Goal: Task Accomplishment & Management: Manage account settings

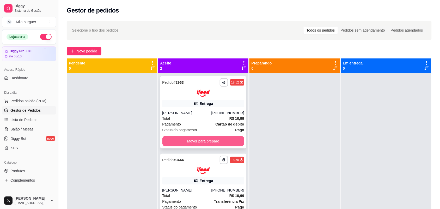
click at [169, 141] on button "Mover para preparo" at bounding box center [203, 141] width 82 height 10
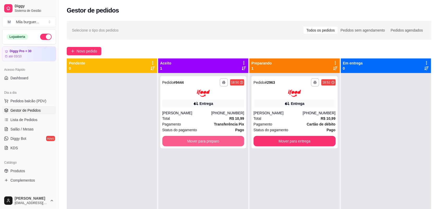
click at [169, 141] on button "Mover para preparo" at bounding box center [203, 141] width 82 height 10
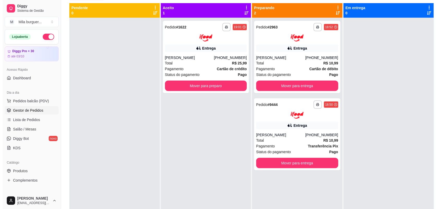
scroll to position [14, 0]
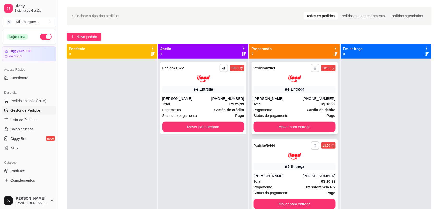
click at [311, 66] on button "button" at bounding box center [315, 68] width 8 height 8
click at [306, 84] on button "IMPRESSORA" at bounding box center [299, 86] width 38 height 8
click at [218, 122] on button "Mover para preparo" at bounding box center [203, 126] width 82 height 10
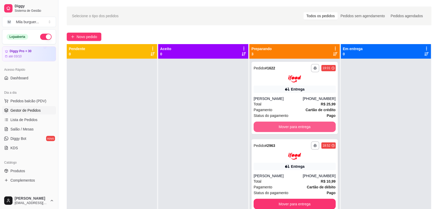
click at [266, 123] on button "Mover para entrega" at bounding box center [295, 126] width 82 height 10
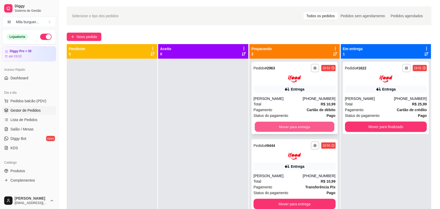
click at [266, 123] on button "Mover para entrega" at bounding box center [295, 126] width 80 height 10
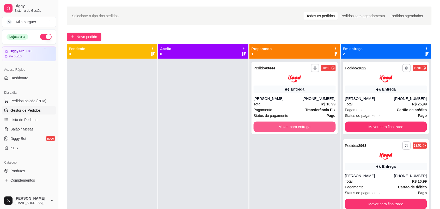
click at [266, 123] on button "Mover para entrega" at bounding box center [295, 126] width 82 height 10
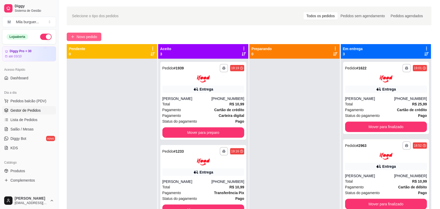
click at [74, 36] on icon "plus" at bounding box center [73, 37] width 4 height 4
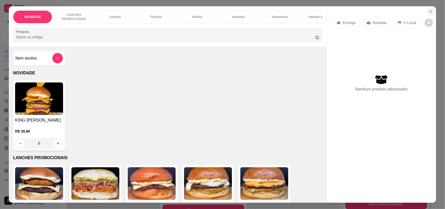
click at [429, 9] on icon "Close" at bounding box center [431, 11] width 4 height 4
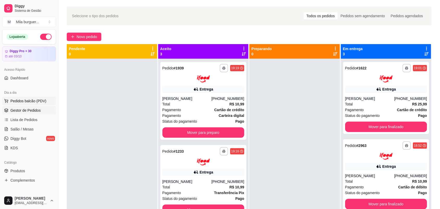
click at [32, 99] on span "Pedidos balcão (PDV)" at bounding box center [28, 100] width 36 height 5
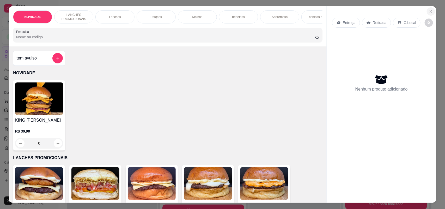
click at [429, 11] on icon "Close" at bounding box center [431, 11] width 4 height 4
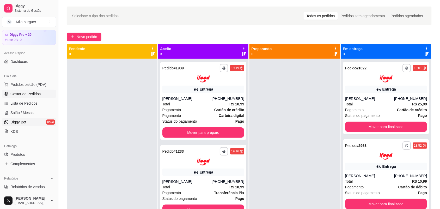
scroll to position [33, 0]
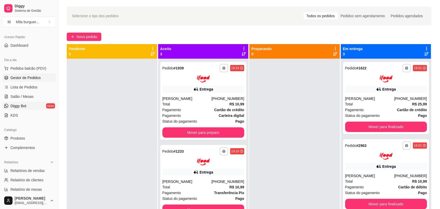
click at [13, 137] on span "Produtos" at bounding box center [17, 138] width 15 height 5
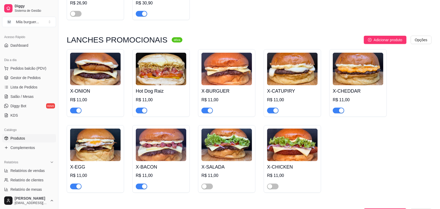
scroll to position [130, 0]
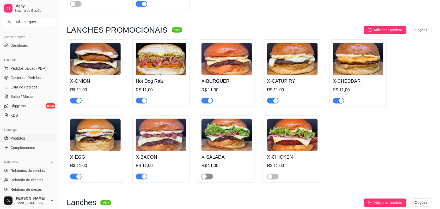
click at [202, 177] on span "button" at bounding box center [207, 177] width 11 height 6
click at [12, 78] on span "Gestor de Pedidos" at bounding box center [25, 77] width 30 height 5
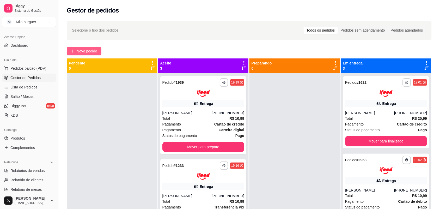
click at [84, 51] on span "Novo pedido" at bounding box center [87, 51] width 21 height 6
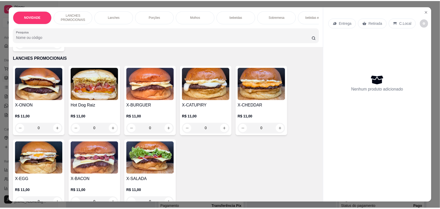
scroll to position [130, 0]
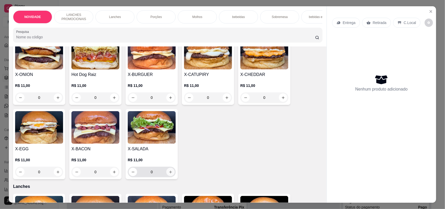
click at [166, 176] on button "increase-product-quantity" at bounding box center [170, 172] width 8 height 8
type input "1"
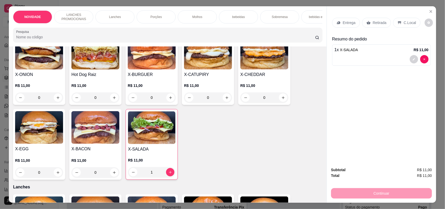
click at [372, 25] on div "Retirada" at bounding box center [376, 23] width 29 height 10
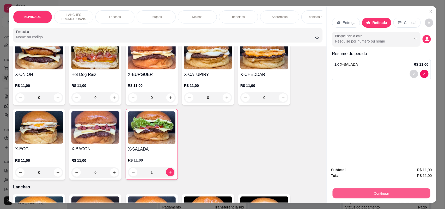
click at [372, 191] on button "Continuar" at bounding box center [382, 193] width 98 height 10
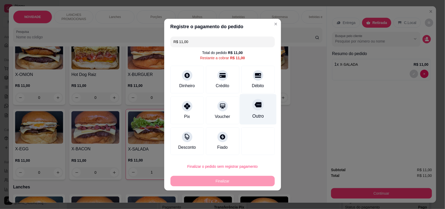
click at [256, 115] on div "Outro" at bounding box center [257, 116] width 11 height 7
type input "R$ 0,00"
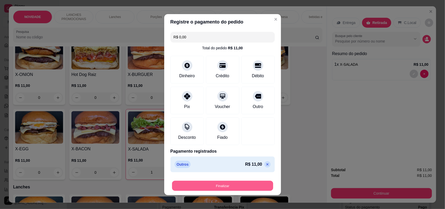
click at [253, 183] on button "Finalizar" at bounding box center [222, 185] width 101 height 10
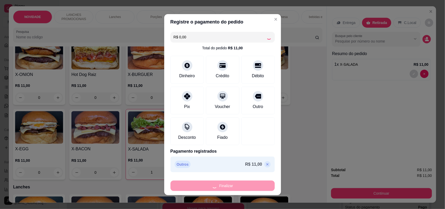
type input "0"
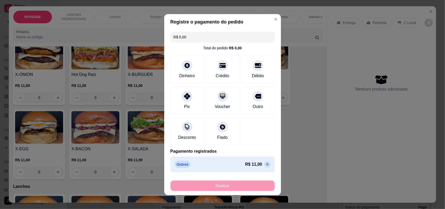
type input "-R$ 11,00"
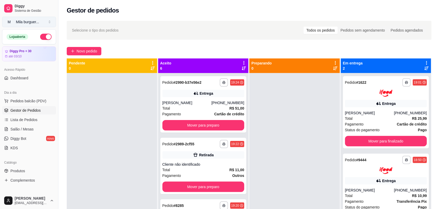
click at [47, 24] on button "M Mila burguer ..." at bounding box center [29, 22] width 54 height 10
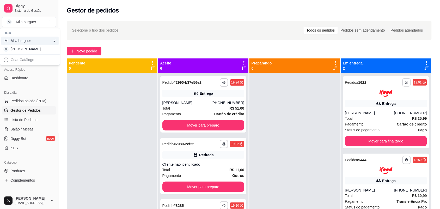
click at [46, 41] on div "M Mila burguer" at bounding box center [29, 41] width 57 height 8
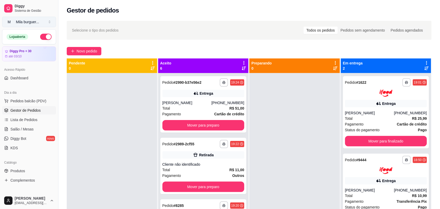
click at [50, 24] on button "M Mila burguer ..." at bounding box center [29, 22] width 54 height 10
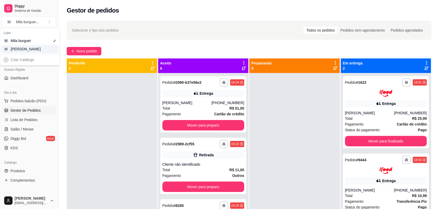
click at [45, 46] on div "M Mila Salgados" at bounding box center [29, 49] width 57 height 8
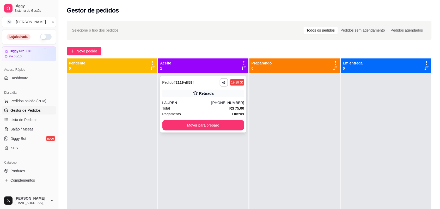
click at [171, 97] on div "**********" at bounding box center [203, 104] width 86 height 56
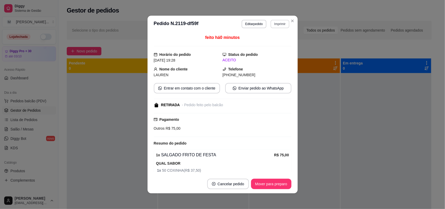
click at [271, 23] on button "Imprimir" at bounding box center [280, 24] width 19 height 8
click at [265, 42] on button "IMPRESSORA" at bounding box center [269, 42] width 38 height 8
click at [273, 24] on button "Imprimir" at bounding box center [280, 24] width 19 height 8
click at [271, 40] on button "IMPRESSORA" at bounding box center [268, 42] width 37 height 8
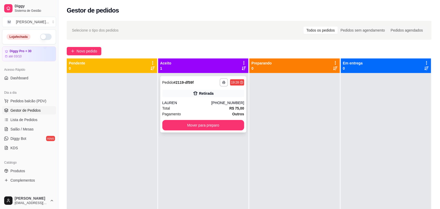
click at [208, 116] on div "Pagamento Outros" at bounding box center [203, 114] width 82 height 6
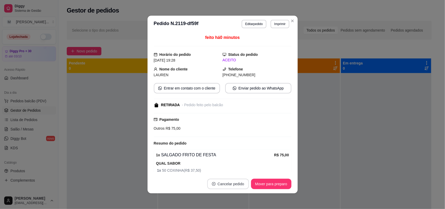
click at [225, 183] on button "Cancelar pedido" at bounding box center [228, 184] width 42 height 10
click at [230, 172] on button "Sim" at bounding box center [240, 171] width 21 height 10
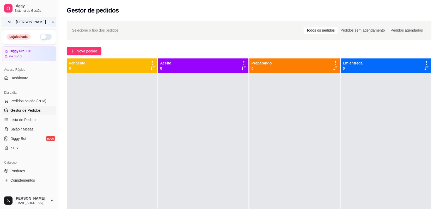
click at [50, 20] on button "M [PERSON_NAME] ..." at bounding box center [29, 22] width 54 height 10
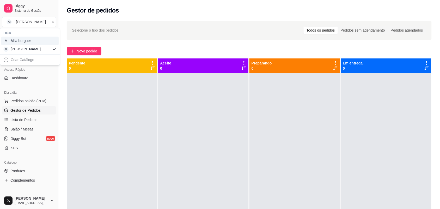
click at [46, 41] on div "M Mila burguer" at bounding box center [29, 41] width 57 height 8
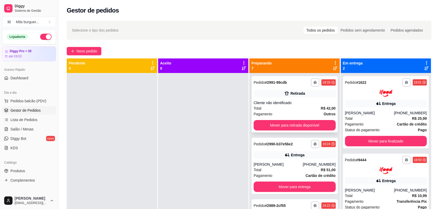
click at [280, 103] on div "Cliente não identificado" at bounding box center [295, 102] width 82 height 5
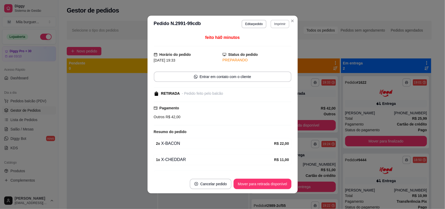
click at [271, 23] on button "Imprimir" at bounding box center [280, 24] width 19 height 8
click at [272, 42] on button "IMPRESSORA" at bounding box center [269, 42] width 38 height 8
click at [276, 25] on button "Imprimir" at bounding box center [280, 24] width 19 height 8
click at [270, 43] on button "IMPRESSORA" at bounding box center [268, 42] width 37 height 8
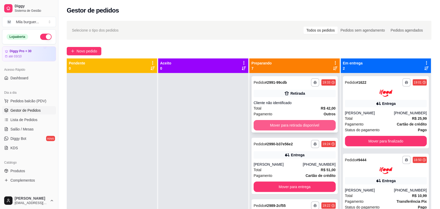
click at [304, 121] on button "Mover para retirada disponível" at bounding box center [295, 125] width 82 height 10
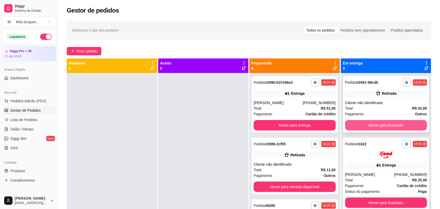
click at [364, 124] on button "Mover para finalizado" at bounding box center [386, 125] width 82 height 10
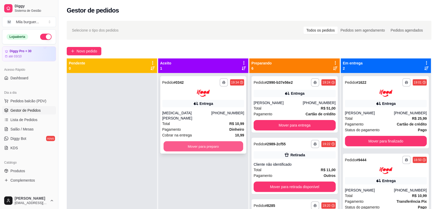
click at [204, 141] on button "Mover para preparo" at bounding box center [203, 146] width 80 height 10
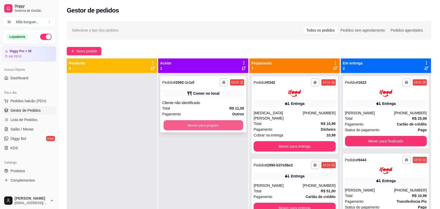
click at [209, 127] on button "Mover para preparo" at bounding box center [203, 125] width 80 height 10
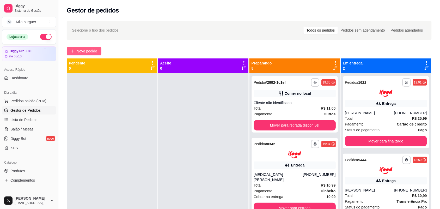
click at [82, 48] on span "Novo pedido" at bounding box center [87, 51] width 21 height 6
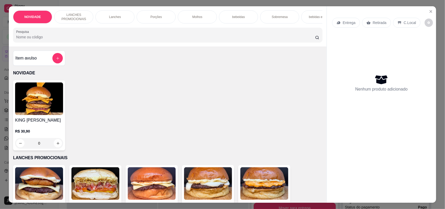
scroll to position [98, 0]
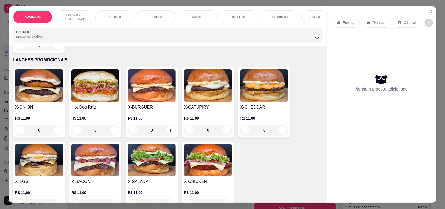
click at [349, 22] on p "Entrega" at bounding box center [349, 22] width 13 height 5
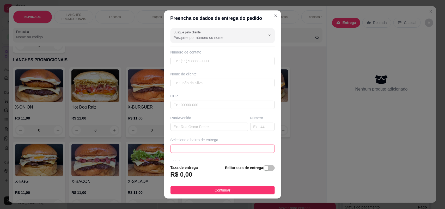
drag, startPoint x: 232, startPoint y: 149, endPoint x: 232, endPoint y: 142, distance: 6.5
click at [232, 149] on span at bounding box center [223, 149] width 98 height 8
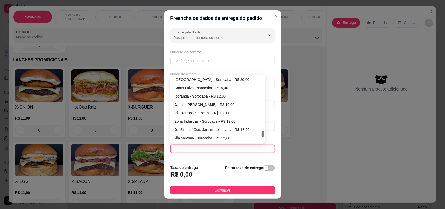
scroll to position [599, 0]
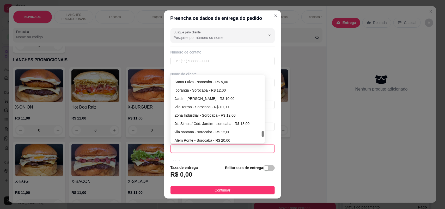
drag, startPoint x: 260, startPoint y: 89, endPoint x: 256, endPoint y: 135, distance: 46.3
click at [256, 135] on div "[GEOGRAPHIC_DATA] - [GEOGRAPHIC_DATA] - R$ 20,00 [GEOGRAPHIC_DATA] - sorocaba -…" at bounding box center [218, 109] width 93 height 67
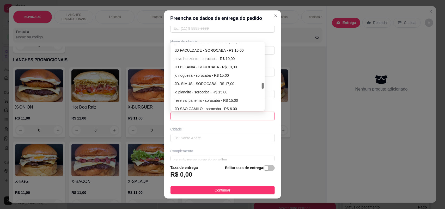
scroll to position [398, 0]
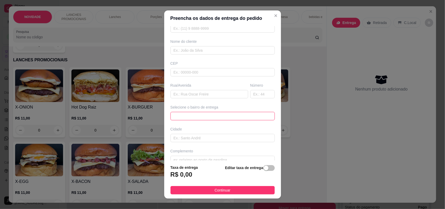
click at [211, 118] on span at bounding box center [223, 116] width 98 height 8
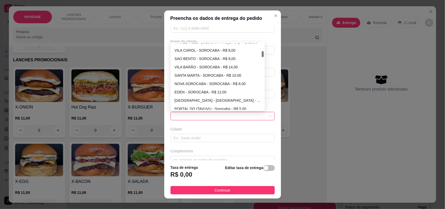
scroll to position [89, 0]
drag, startPoint x: 259, startPoint y: 83, endPoint x: 262, endPoint y: 54, distance: 28.6
click at [262, 54] on div "665a63a6bd008ddec01f469a 66f893030425276be20cb91b 66fb1fa1c15d588c7e92f359 [GEO…" at bounding box center [218, 76] width 95 height 69
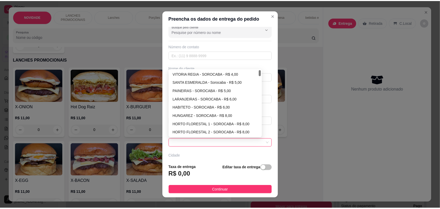
scroll to position [0, 0]
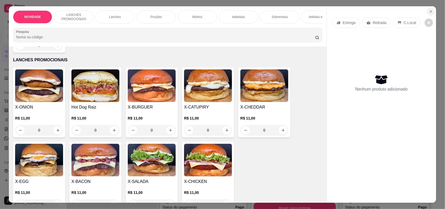
click at [427, 12] on button "Close" at bounding box center [431, 11] width 8 height 8
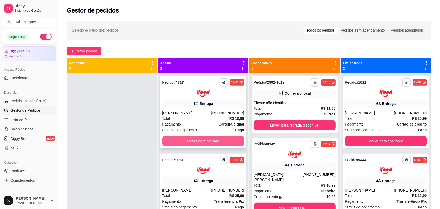
click at [235, 139] on button "Mover para preparo" at bounding box center [203, 141] width 82 height 10
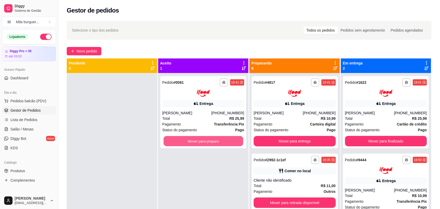
click at [235, 139] on button "Mover para preparo" at bounding box center [203, 141] width 80 height 10
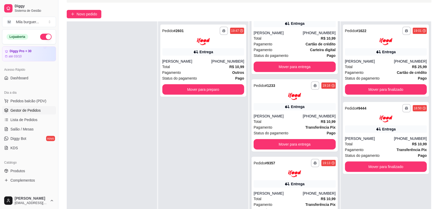
scroll to position [80, 0]
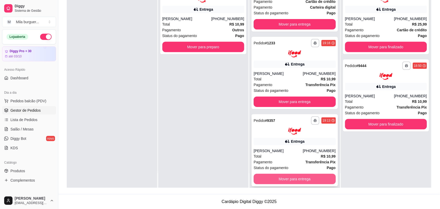
click at [296, 174] on button "Mover para entrega" at bounding box center [295, 179] width 82 height 10
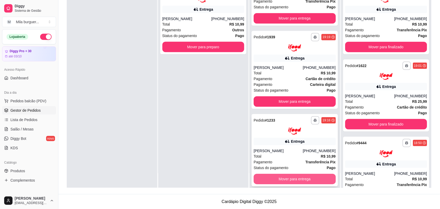
click at [292, 174] on button "Mover para entrega" at bounding box center [295, 179] width 82 height 10
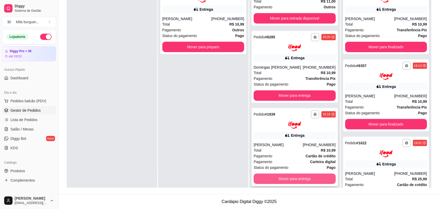
click at [291, 173] on button "Mover para entrega" at bounding box center [295, 178] width 82 height 10
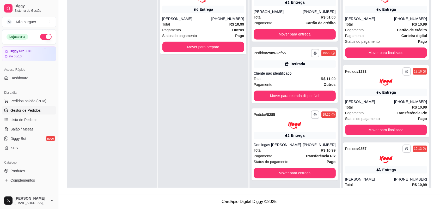
scroll to position [290, 0]
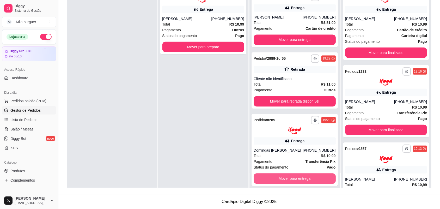
click at [290, 174] on button "Mover para entrega" at bounding box center [295, 178] width 82 height 10
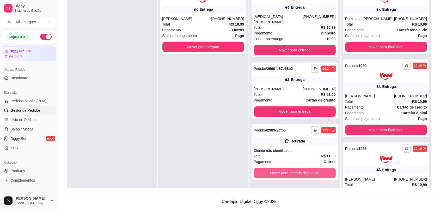
scroll to position [213, 0]
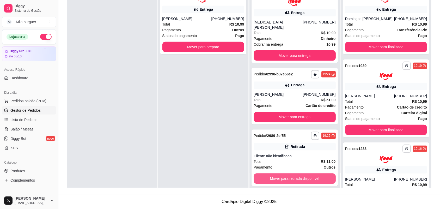
click at [290, 174] on button "Mover para retirada disponível" at bounding box center [295, 178] width 82 height 10
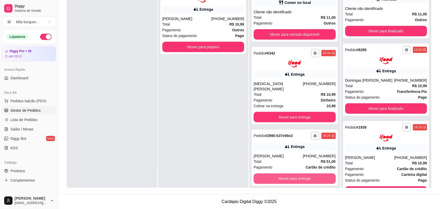
click at [290, 174] on button "Mover para entrega" at bounding box center [295, 178] width 82 height 10
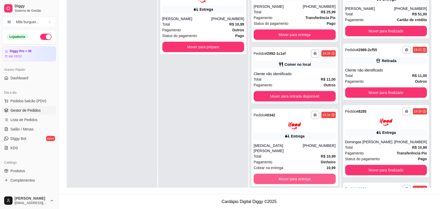
click at [290, 174] on button "Mover para entrega" at bounding box center [295, 179] width 82 height 10
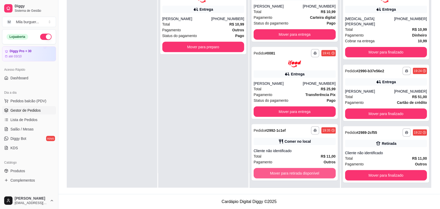
scroll to position [12, 0]
click at [290, 174] on button "Mover para retirada disponível" at bounding box center [295, 173] width 82 height 10
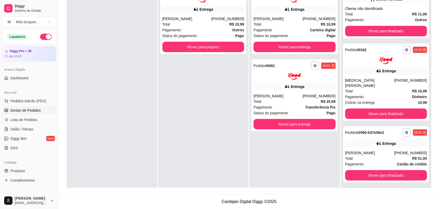
scroll to position [0, 0]
click at [304, 128] on button "Mover para entrega" at bounding box center [295, 124] width 82 height 10
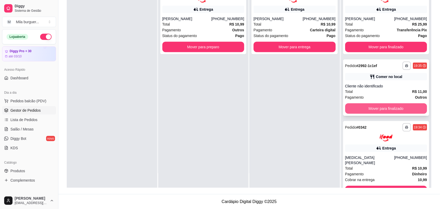
click at [396, 112] on button "Mover para finalizado" at bounding box center [386, 108] width 82 height 10
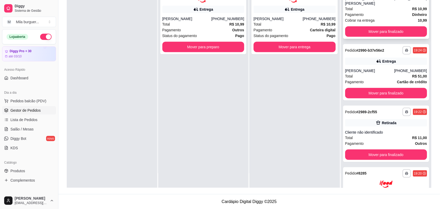
scroll to position [130, 0]
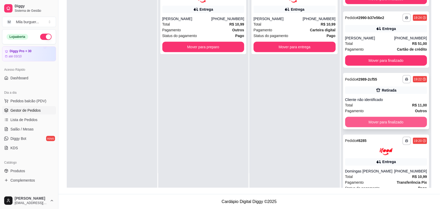
click at [394, 117] on button "Mover para finalizado" at bounding box center [386, 122] width 82 height 10
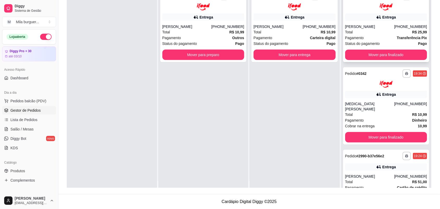
scroll to position [0, 0]
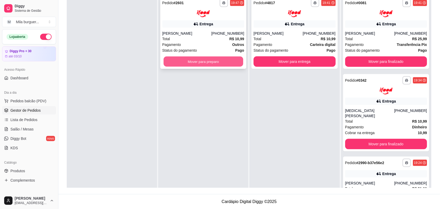
click at [233, 60] on button "Mover para preparo" at bounding box center [203, 61] width 80 height 10
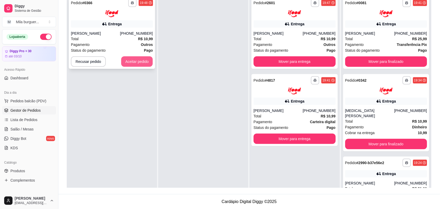
click at [141, 62] on button "Aceitar pedido" at bounding box center [137, 61] width 32 height 10
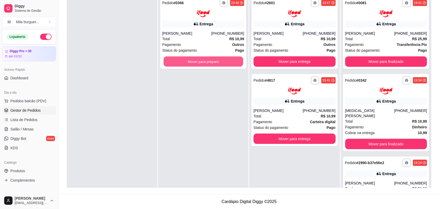
click at [170, 61] on button "Mover para preparo" at bounding box center [203, 61] width 80 height 10
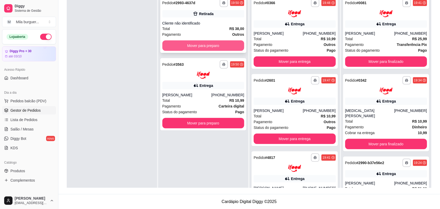
click at [197, 45] on button "Mover para preparo" at bounding box center [203, 45] width 82 height 10
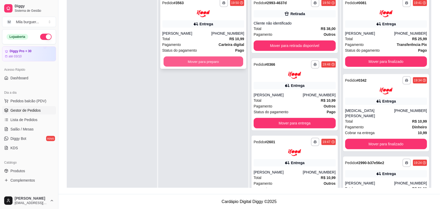
click at [198, 66] on div "Mover para preparo" at bounding box center [203, 61] width 82 height 10
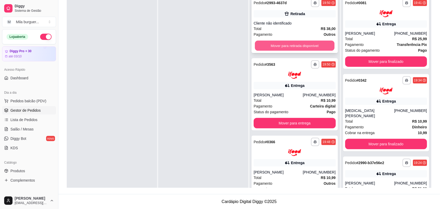
click at [300, 44] on button "Mover para retirada disponível" at bounding box center [295, 46] width 80 height 10
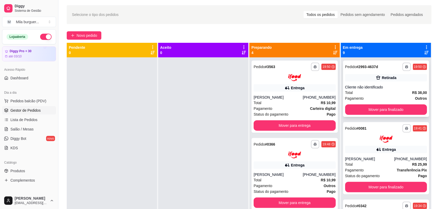
scroll to position [14, 0]
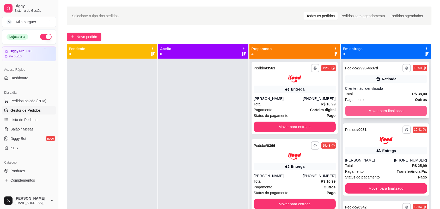
click at [367, 110] on button "Mover para finalizado" at bounding box center [386, 111] width 82 height 10
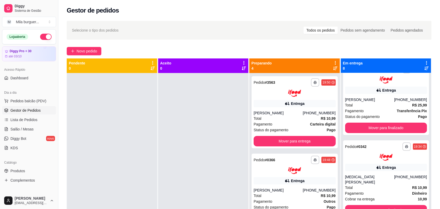
scroll to position [0, 0]
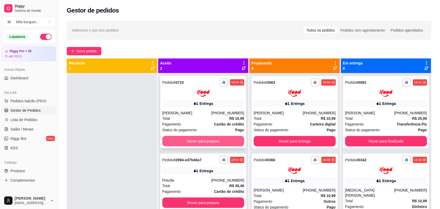
click at [218, 141] on button "Mover para preparo" at bounding box center [203, 141] width 82 height 10
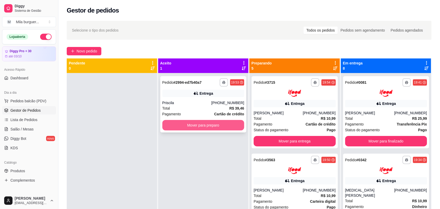
click at [216, 127] on button "Mover para preparo" at bounding box center [203, 125] width 82 height 10
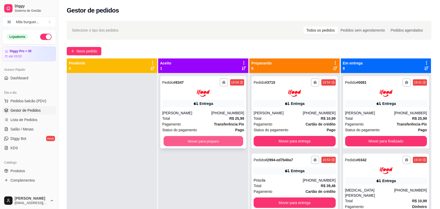
click at [229, 137] on button "Mover para preparo" at bounding box center [203, 141] width 80 height 10
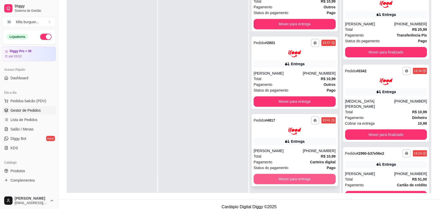
scroll to position [80, 0]
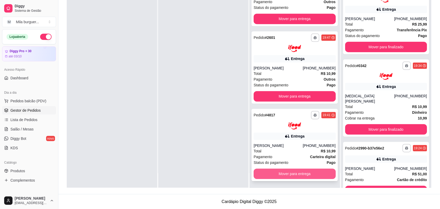
click at [286, 171] on button "Mover para entrega" at bounding box center [295, 173] width 82 height 10
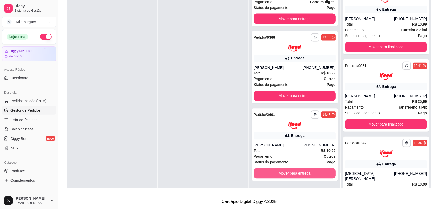
click at [286, 171] on button "Mover para entrega" at bounding box center [295, 173] width 82 height 10
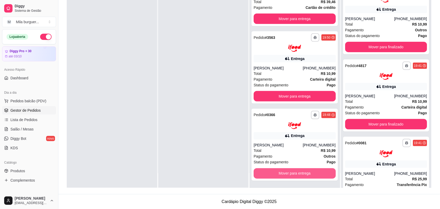
click at [286, 171] on button "Mover para entrega" at bounding box center [295, 173] width 82 height 10
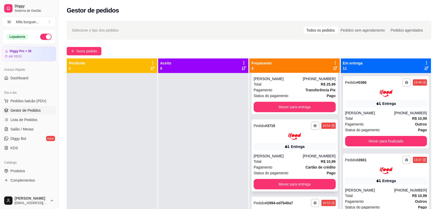
scroll to position [0, 0]
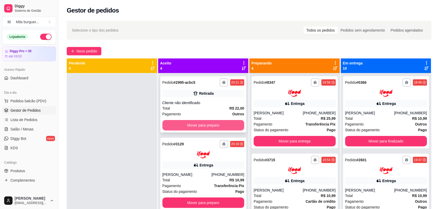
click at [187, 125] on button "Mover para preparo" at bounding box center [203, 125] width 82 height 10
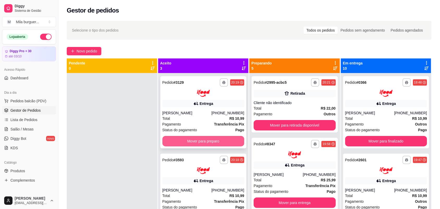
click at [190, 139] on button "Mover para preparo" at bounding box center [203, 141] width 82 height 10
click at [190, 139] on button "Mover para preparo" at bounding box center [203, 141] width 80 height 10
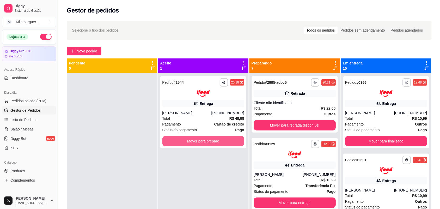
click at [190, 139] on button "Mover para preparo" at bounding box center [203, 141] width 82 height 10
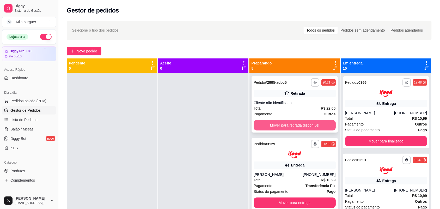
click at [303, 124] on button "Mover para retirada disponível" at bounding box center [295, 125] width 82 height 10
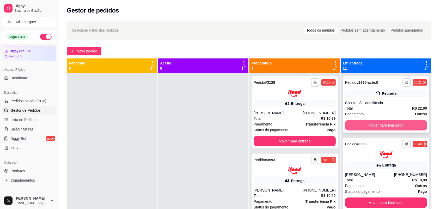
click at [349, 124] on button "Mover para finalizado" at bounding box center [386, 125] width 82 height 10
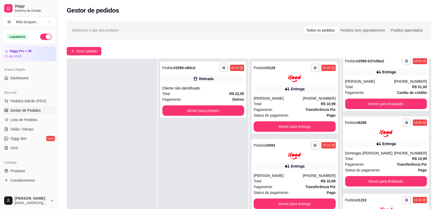
scroll to position [630, 0]
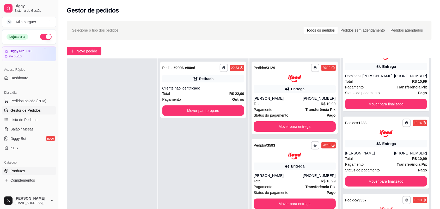
click at [22, 169] on span "Produtos" at bounding box center [17, 170] width 15 height 5
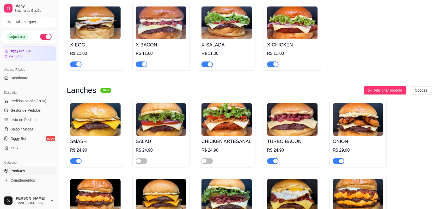
scroll to position [293, 0]
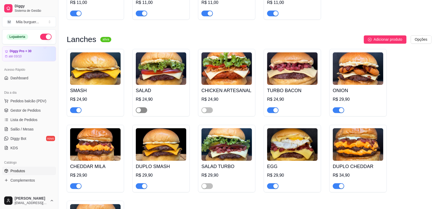
click at [137, 113] on div "button" at bounding box center [138, 110] width 5 height 5
click at [205, 113] on div "button" at bounding box center [204, 110] width 5 height 5
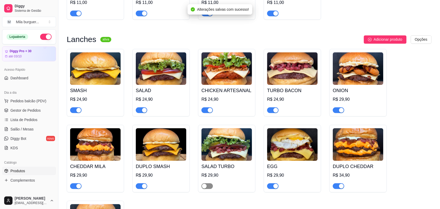
click at [203, 188] on div "button" at bounding box center [204, 186] width 5 height 5
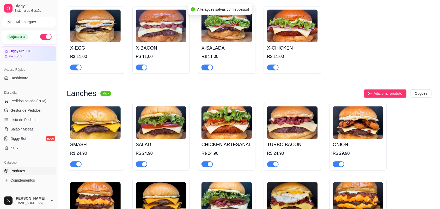
scroll to position [228, 0]
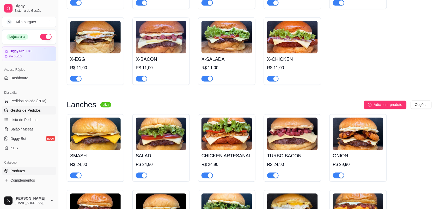
click at [31, 112] on span "Gestor de Pedidos" at bounding box center [25, 110] width 30 height 5
